Goal: Connect with others: Connect with other users

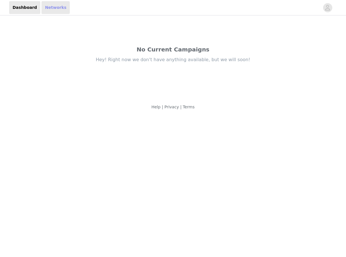
click at [52, 11] on link "Networks" at bounding box center [55, 7] width 28 height 13
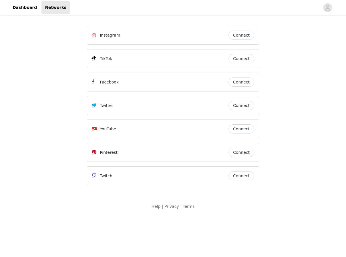
click at [244, 37] on button "Connect" at bounding box center [241, 35] width 26 height 9
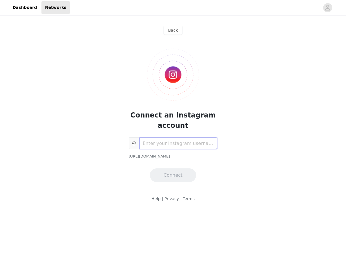
click at [176, 143] on input "text" at bounding box center [178, 142] width 78 height 11
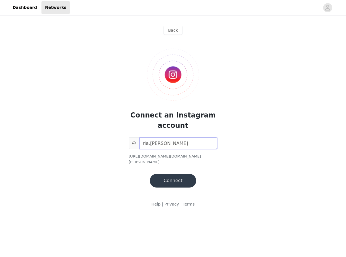
type input "ria.[PERSON_NAME]"
click at [171, 174] on button "Connect" at bounding box center [173, 181] width 46 height 14
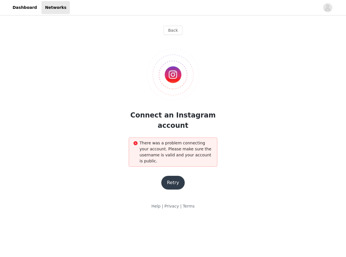
click at [175, 178] on button "Retry" at bounding box center [173, 183] width 24 height 14
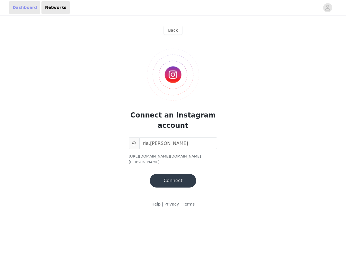
click at [26, 5] on link "Dashboard" at bounding box center [24, 7] width 31 height 13
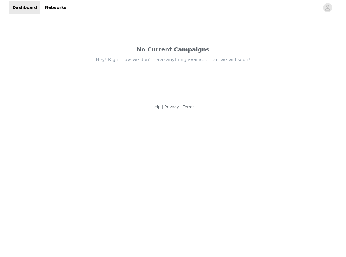
click at [37, 6] on div "Dashboard Networks" at bounding box center [39, 7] width 61 height 13
click at [48, 7] on link "Networks" at bounding box center [55, 7] width 28 height 13
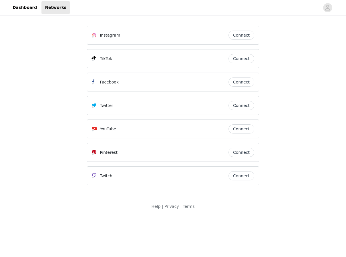
click at [246, 55] on button "Connect" at bounding box center [241, 58] width 26 height 9
